Goal: Transaction & Acquisition: Purchase product/service

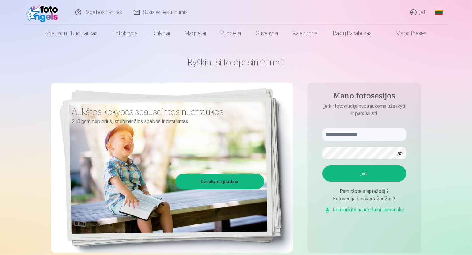
click at [416, 13] on link "Įeiti" at bounding box center [419, 12] width 28 height 25
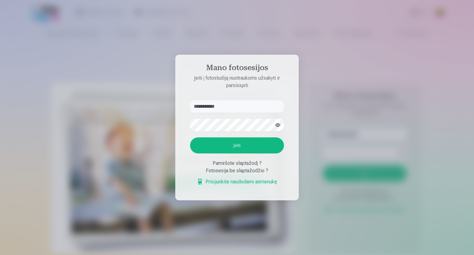
type input "**********"
click at [213, 145] on button "Įeiti" at bounding box center [237, 145] width 94 height 16
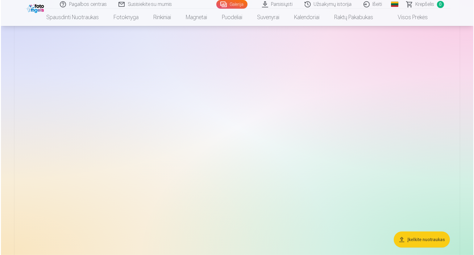
scroll to position [62, 0]
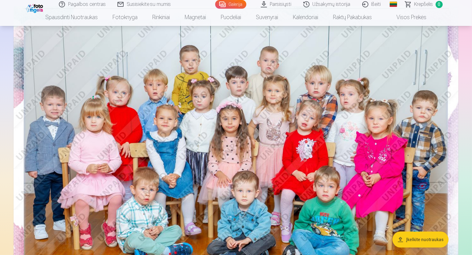
click at [171, 131] on img at bounding box center [236, 154] width 445 height 297
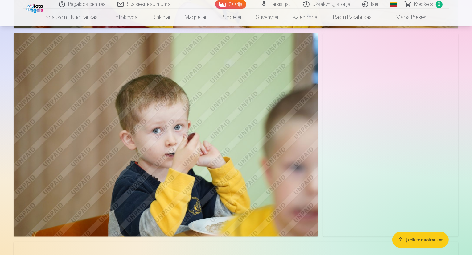
scroll to position [648, 0]
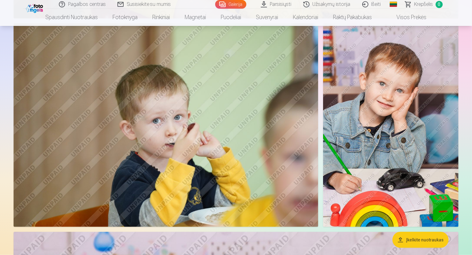
click at [383, 101] on img at bounding box center [390, 124] width 135 height 203
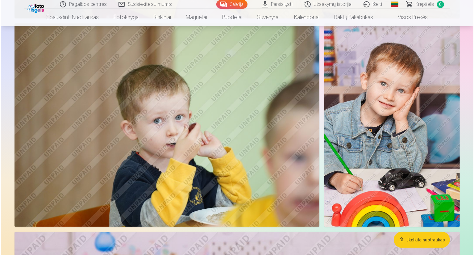
scroll to position [648, 0]
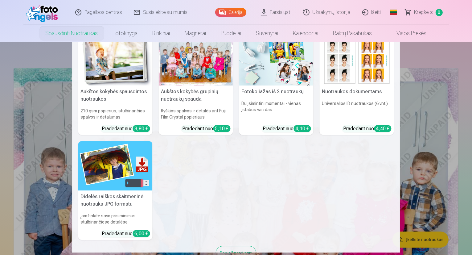
scroll to position [2, 0]
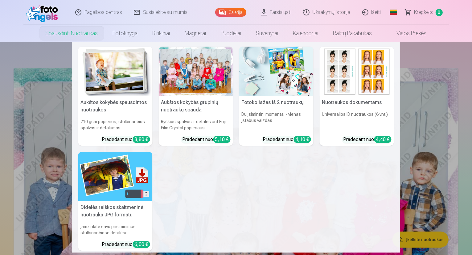
click at [438, 83] on nav "Aukštos kokybės spausdintos nuotraukos 210 gsm popierius, stulbinančios spalvos…" at bounding box center [236, 147] width 472 height 210
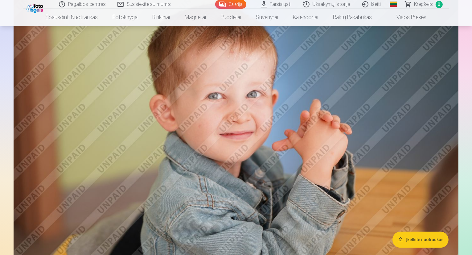
scroll to position [1172, 0]
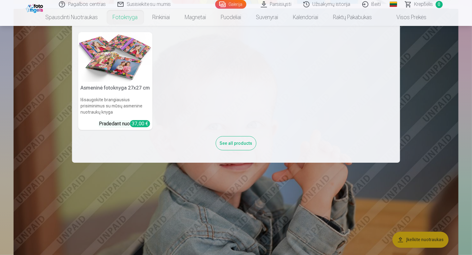
click at [130, 15] on link "Fotoknyga" at bounding box center [125, 17] width 40 height 17
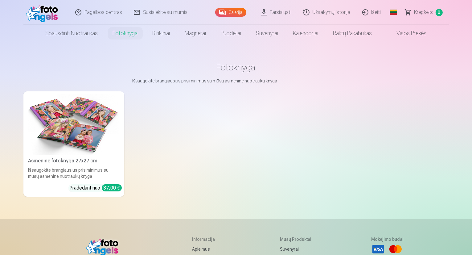
click at [195, 37] on link "Magnetai" at bounding box center [196, 33] width 36 height 17
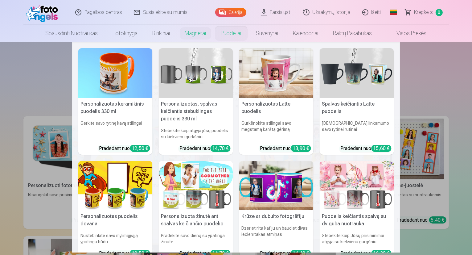
click at [229, 35] on link "Puodeliai" at bounding box center [231, 33] width 35 height 17
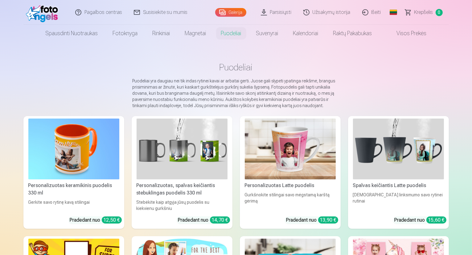
click at [441, 16] on link "Krepšelis 0" at bounding box center [424, 12] width 49 height 25
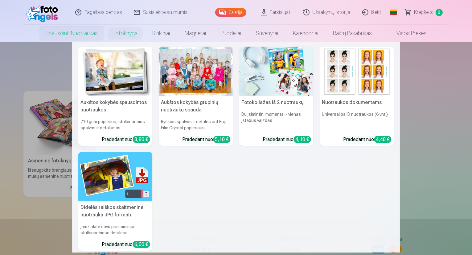
click at [52, 38] on link "Spausdinti nuotraukas" at bounding box center [71, 33] width 67 height 17
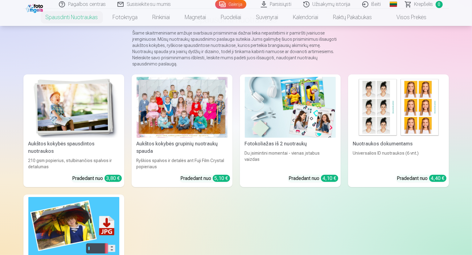
scroll to position [62, 0]
